Goal: Entertainment & Leisure: Browse casually

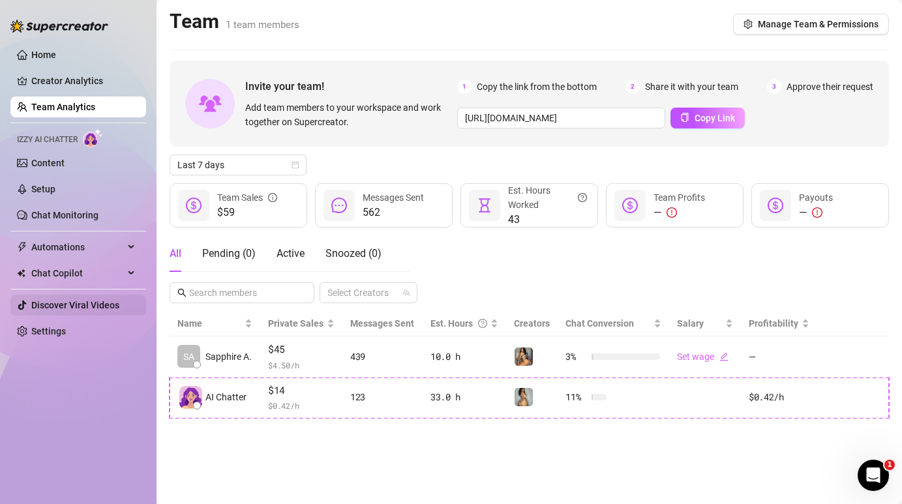
click at [70, 306] on link "Discover Viral Videos" at bounding box center [75, 305] width 88 height 10
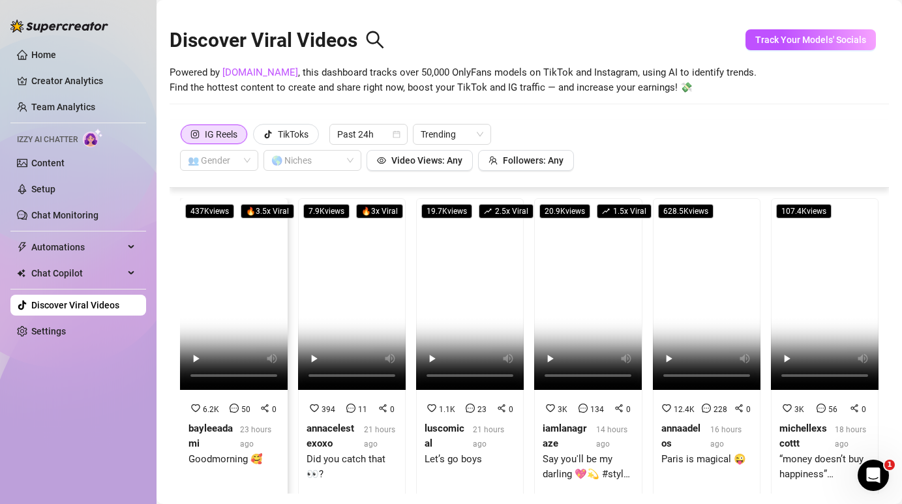
click at [231, 296] on video at bounding box center [234, 294] width 108 height 192
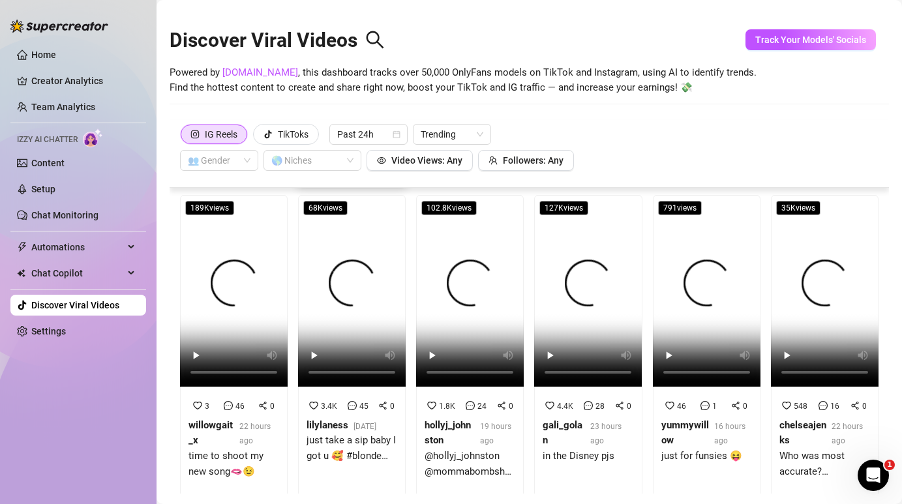
scroll to position [112, 0]
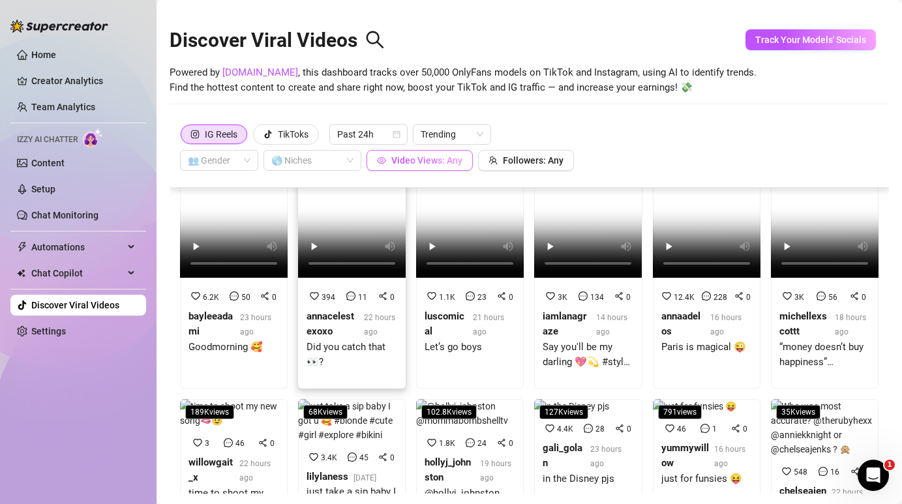
click at [443, 164] on span "Video Views: Any" at bounding box center [426, 160] width 71 height 10
click at [388, 122] on input "0" at bounding box center [370, 119] width 77 height 20
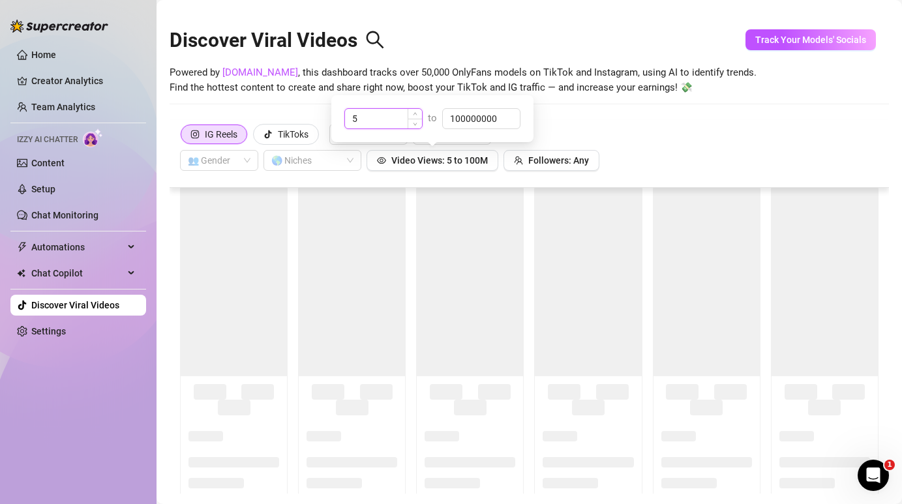
scroll to position [0, 0]
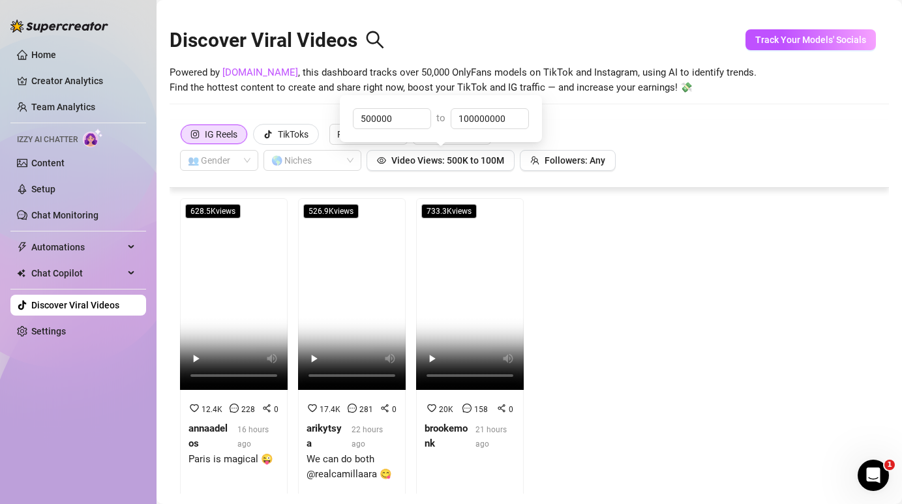
click at [574, 134] on div "IG Reels TikToks Past 24h Trending 👥 Gender 🌎 Niches Video Views: 500K to 100M …" at bounding box center [529, 147] width 698 height 47
click at [226, 241] on video at bounding box center [234, 294] width 108 height 192
click at [332, 258] on video at bounding box center [352, 294] width 108 height 192
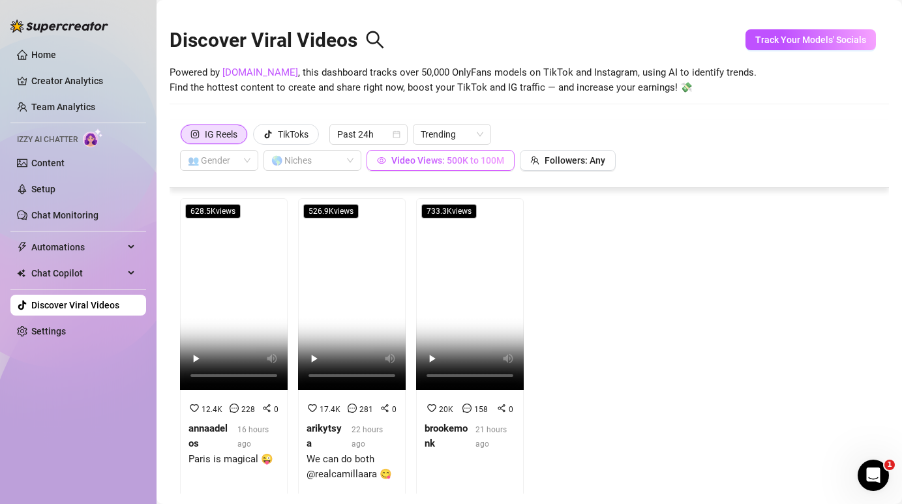
click at [400, 162] on span "Video Views: 500K to 100M" at bounding box center [447, 160] width 113 height 10
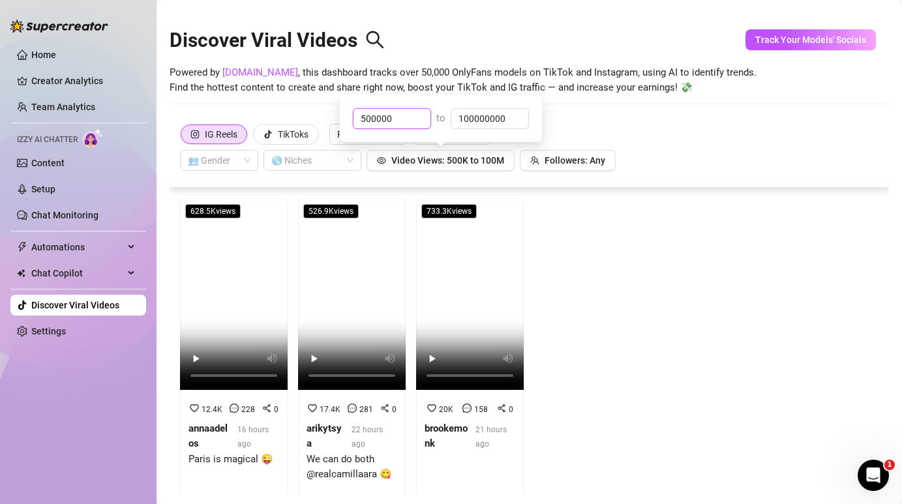
drag, startPoint x: 402, startPoint y: 118, endPoint x: 292, endPoint y: 104, distance: 111.1
click at [293, 104] on body "Home Creator Analytics Team Analytics Izzy AI Chatter Content Setup Chat Monito…" at bounding box center [451, 252] width 902 height 504
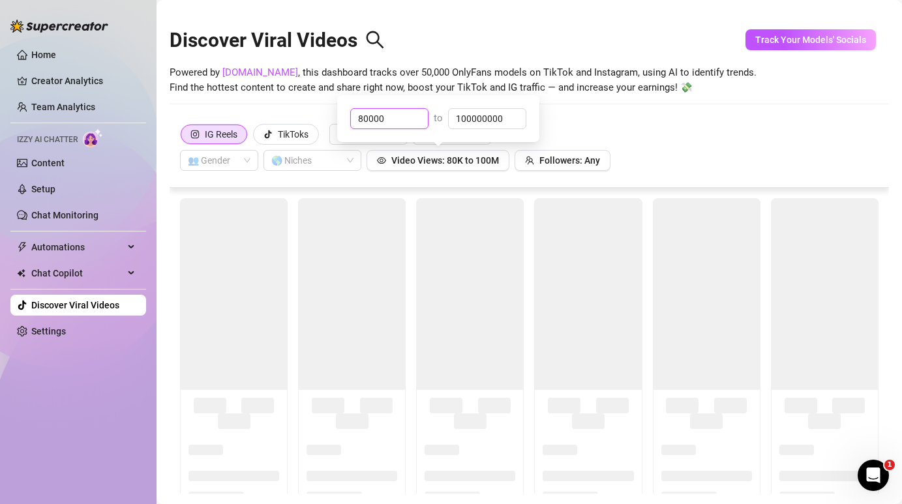
type input "80000"
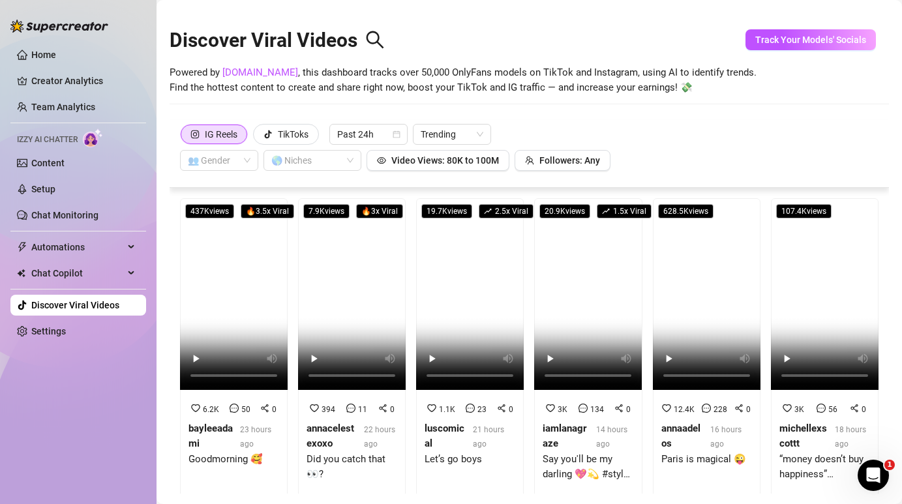
click at [720, 157] on div "IG Reels TikToks Past 24h Trending 👥 Gender 🌎 Niches Video Views: 80K to 100M F…" at bounding box center [529, 147] width 698 height 47
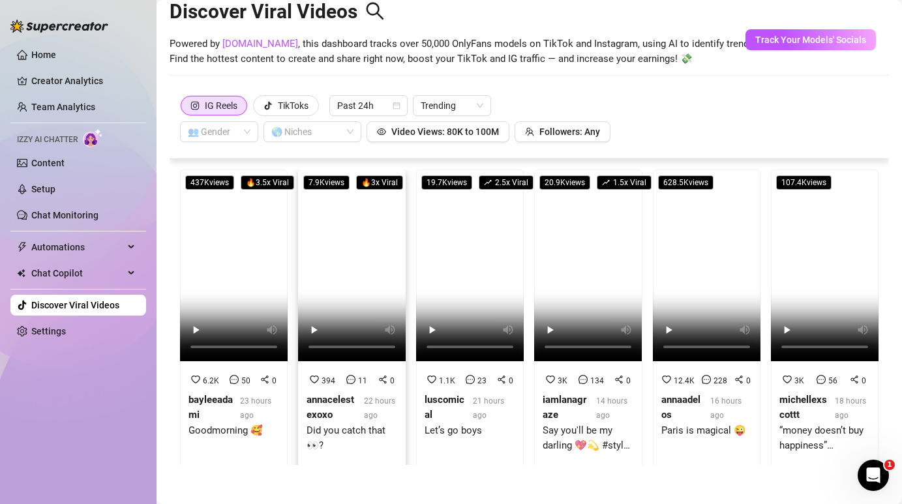
click at [384, 252] on video at bounding box center [352, 265] width 108 height 192
click at [450, 249] on video at bounding box center [470, 265] width 108 height 192
click at [581, 266] on video at bounding box center [588, 265] width 108 height 192
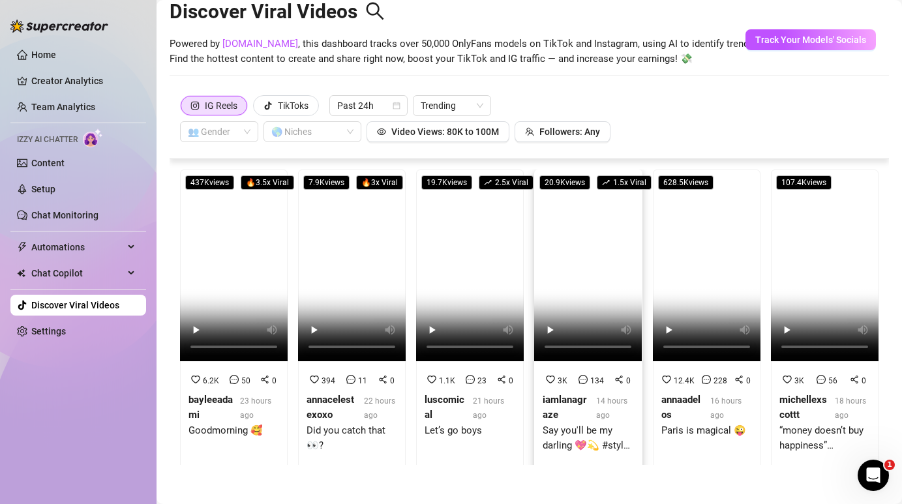
click at [581, 266] on video at bounding box center [588, 265] width 108 height 192
click at [663, 271] on video at bounding box center [707, 265] width 108 height 192
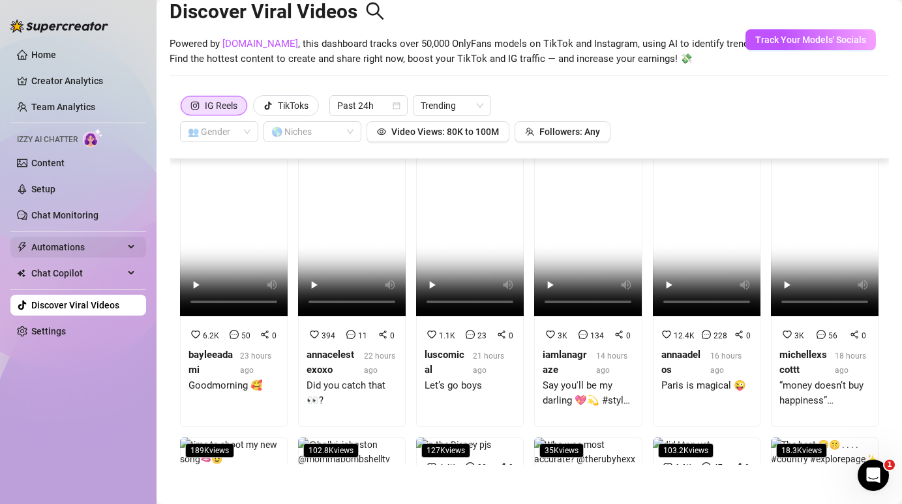
scroll to position [71, 0]
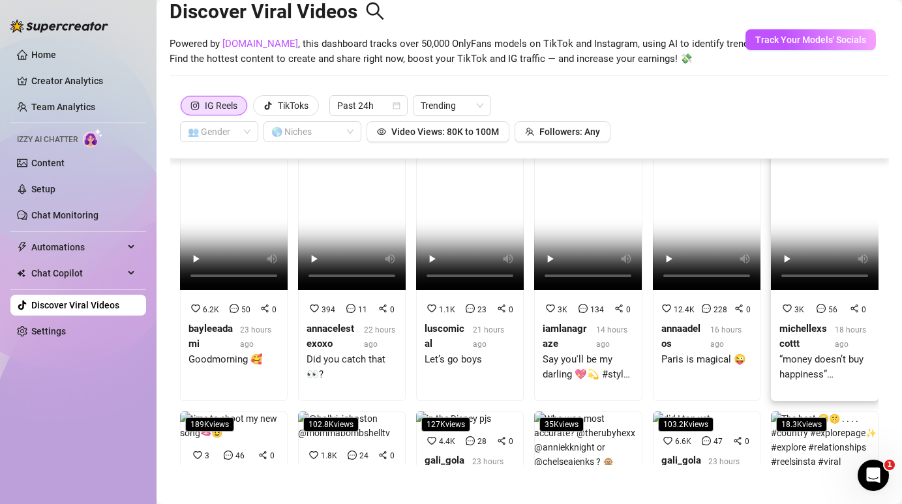
click at [793, 203] on video at bounding box center [825, 194] width 108 height 192
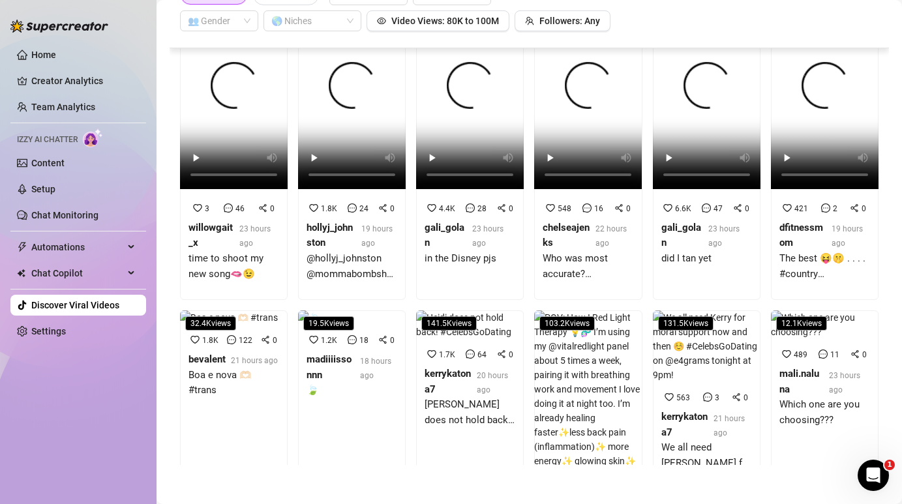
scroll to position [203, 0]
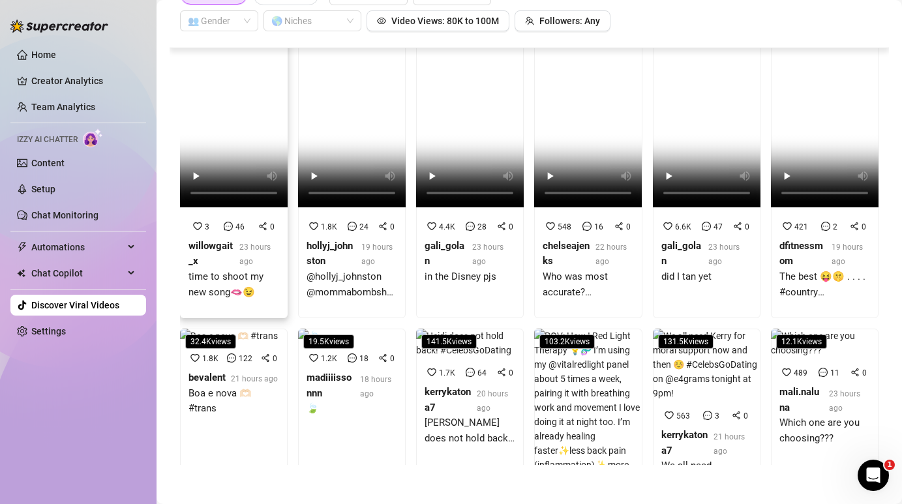
click at [242, 136] on video at bounding box center [234, 112] width 108 height 192
click at [447, 124] on video at bounding box center [470, 112] width 108 height 192
